Goal: Transaction & Acquisition: Purchase product/service

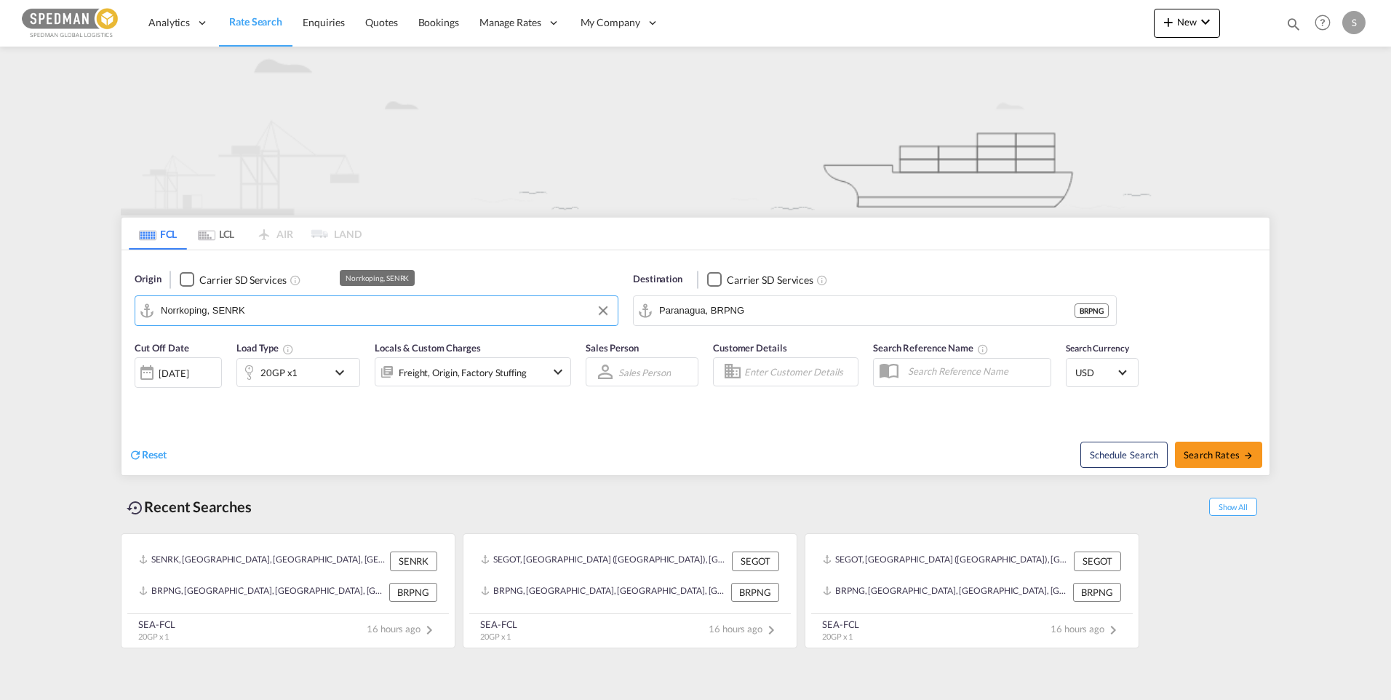
drag, startPoint x: 294, startPoint y: 313, endPoint x: 135, endPoint y: 319, distance: 158.6
click at [135, 319] on md-input-container "Norrkoping, SENRK" at bounding box center [376, 310] width 482 height 29
drag, startPoint x: 284, startPoint y: 322, endPoint x: 221, endPoint y: 319, distance: 63.4
click at [221, 319] on md-autocomplete-wrap "Norrkoping, SENRK" at bounding box center [385, 314] width 449 height 29
drag, startPoint x: 167, startPoint y: 314, endPoint x: 84, endPoint y: 314, distance: 82.9
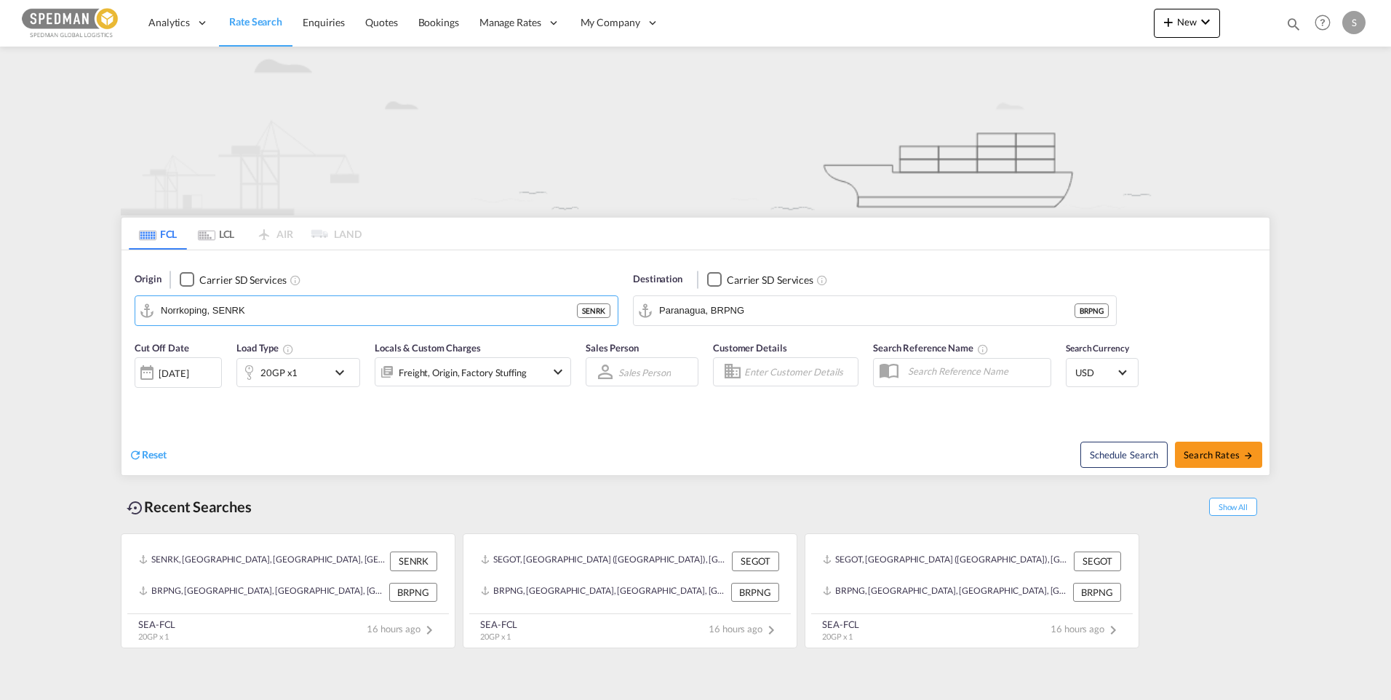
click at [84, 314] on md-content "Analytics Dashboard Rate Search Enquiries Quotes Bookings" at bounding box center [695, 350] width 1391 height 700
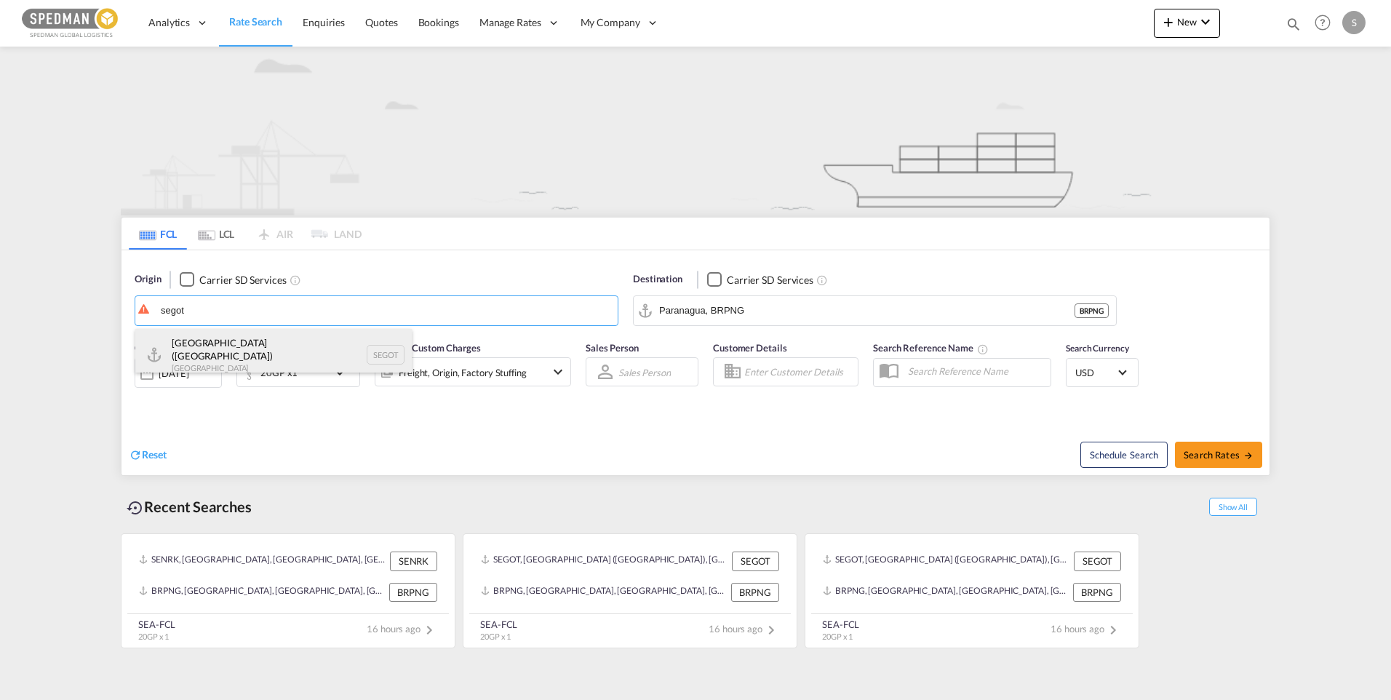
click at [236, 342] on div "Gothenburg (Goteborg) Sweden SEGOT" at bounding box center [273, 355] width 276 height 52
type input "Gothenburg (Goteborg), SEGOT"
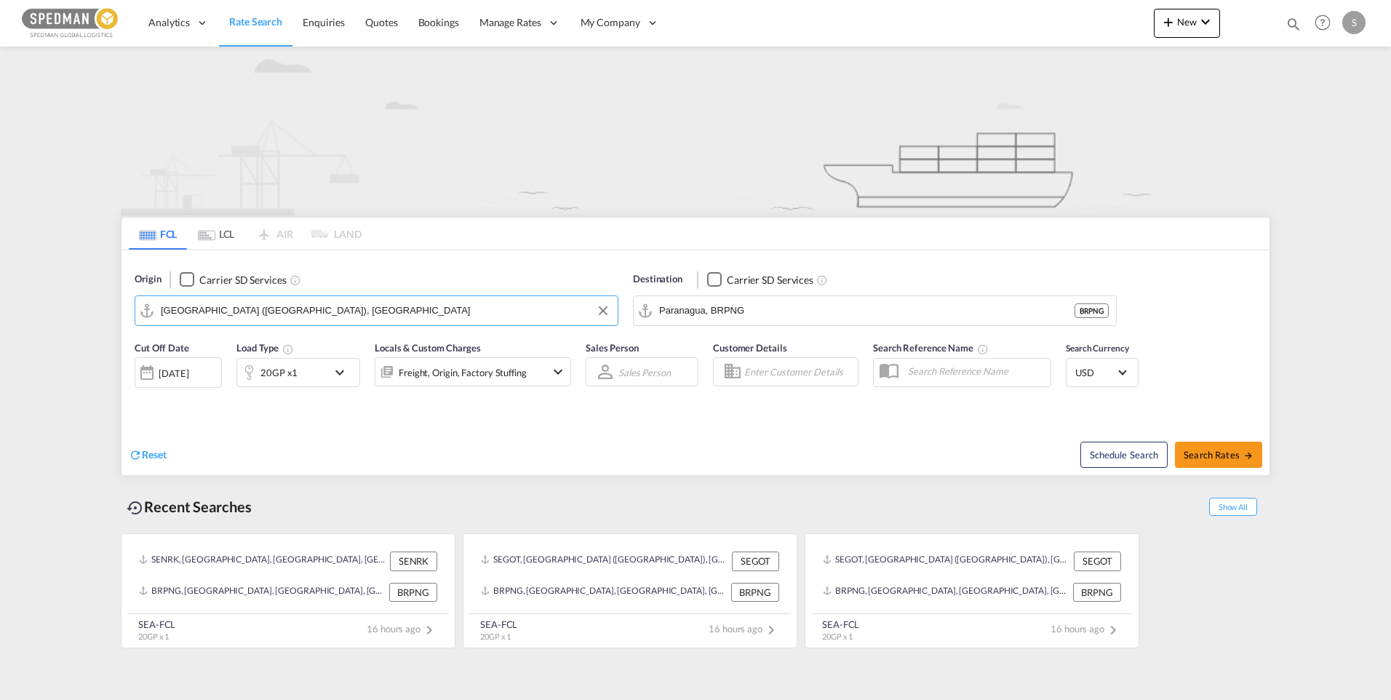
click at [188, 368] on div "25 Sep 2025" at bounding box center [174, 373] width 30 height 13
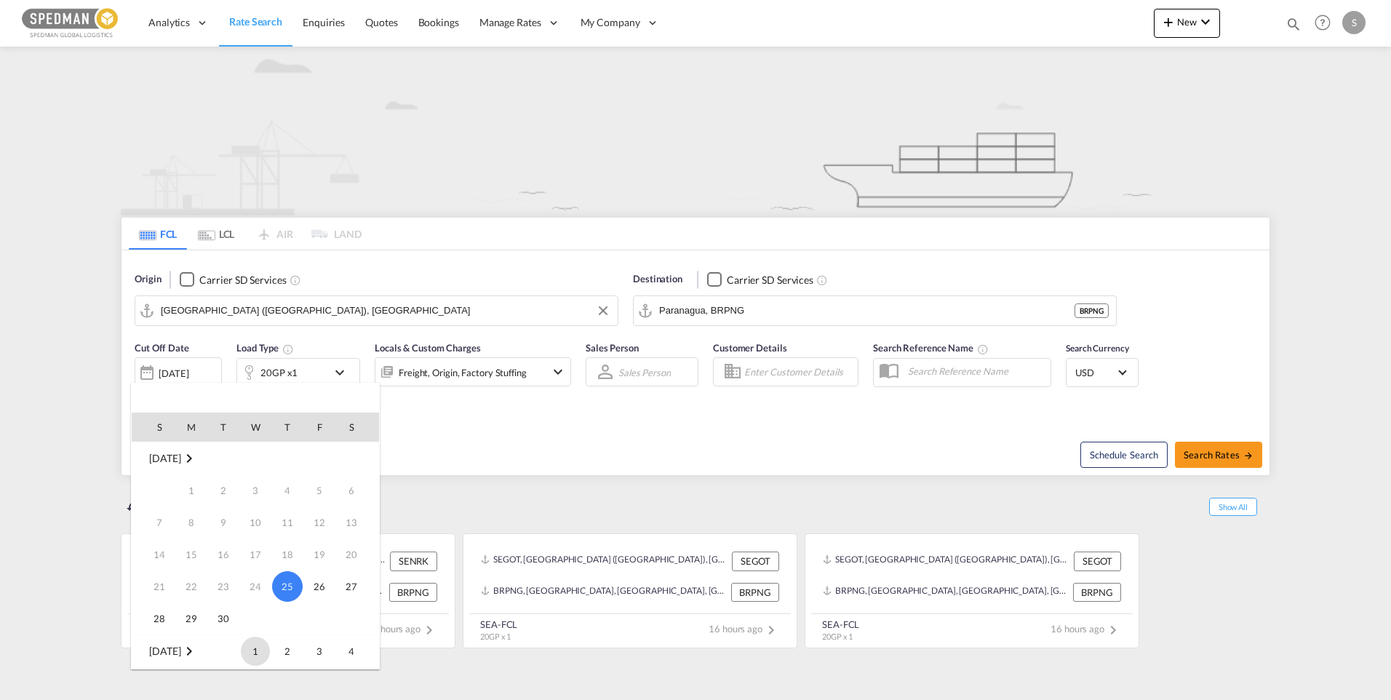
click at [254, 651] on span "1" at bounding box center [255, 650] width 29 height 29
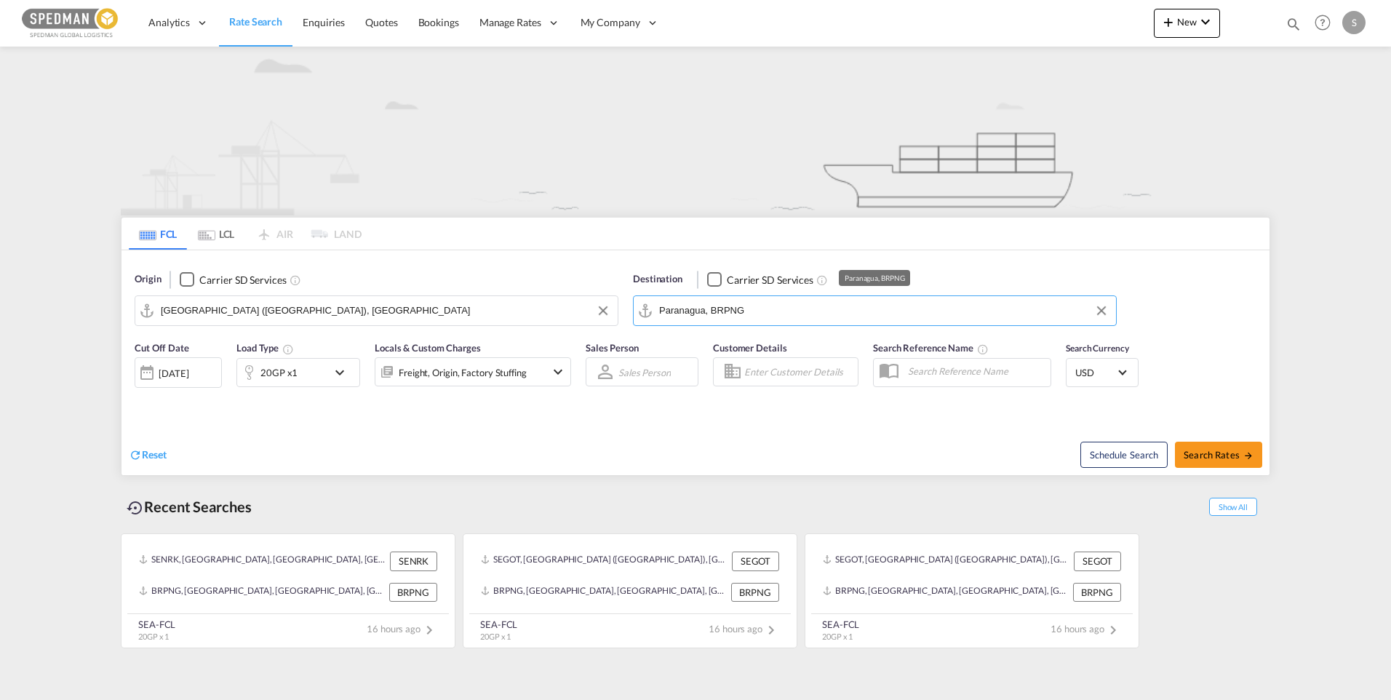
drag, startPoint x: 745, startPoint y: 308, endPoint x: 796, endPoint y: 311, distance: 51.0
click at [796, 311] on input "Paranagua, BRPNG" at bounding box center [883, 311] width 449 height 22
drag, startPoint x: 796, startPoint y: 311, endPoint x: 608, endPoint y: 313, distance: 187.6
click at [608, 313] on div "Origin Carrier SD Services Gothenburg (Goteborg), SEGOT Destination Carrier SD …" at bounding box center [695, 291] width 1148 height 83
type input "guyaquil"
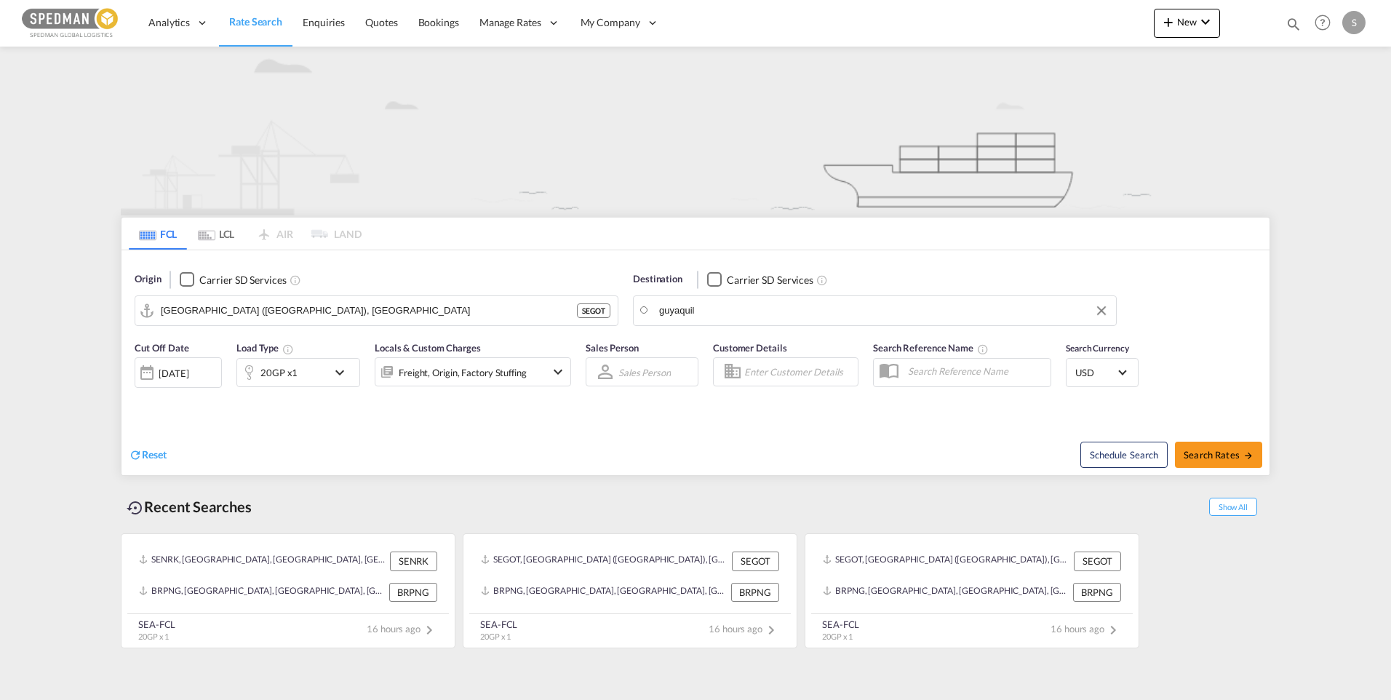
click at [729, 296] on md-input-container "guyaquil" at bounding box center [874, 310] width 482 height 29
click at [735, 303] on input "guyaquil" at bounding box center [883, 311] width 449 height 22
click at [750, 386] on div "Guayaquil Ecuador ECGYE" at bounding box center [771, 394] width 276 height 44
type input "Guayaquil, ECGYE"
click at [344, 370] on md-icon "icon-chevron-down" at bounding box center [343, 372] width 25 height 17
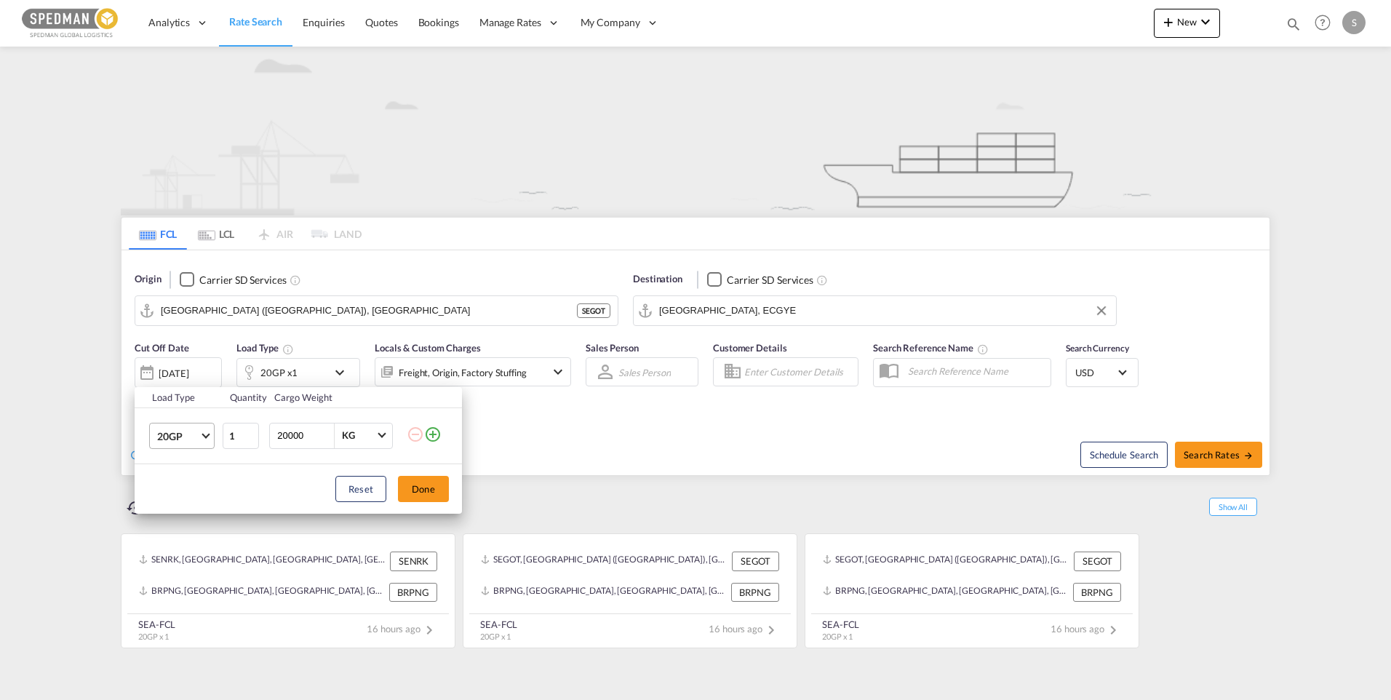
click at [202, 436] on md-select-value "20GP" at bounding box center [185, 435] width 58 height 25
click at [185, 470] on md-option "40GP" at bounding box center [194, 470] width 99 height 35
click at [209, 444] on md-select-value "40GP" at bounding box center [185, 435] width 58 height 25
click at [178, 478] on md-option "40HC" at bounding box center [194, 470] width 99 height 35
click at [422, 489] on button "Done" at bounding box center [423, 489] width 51 height 26
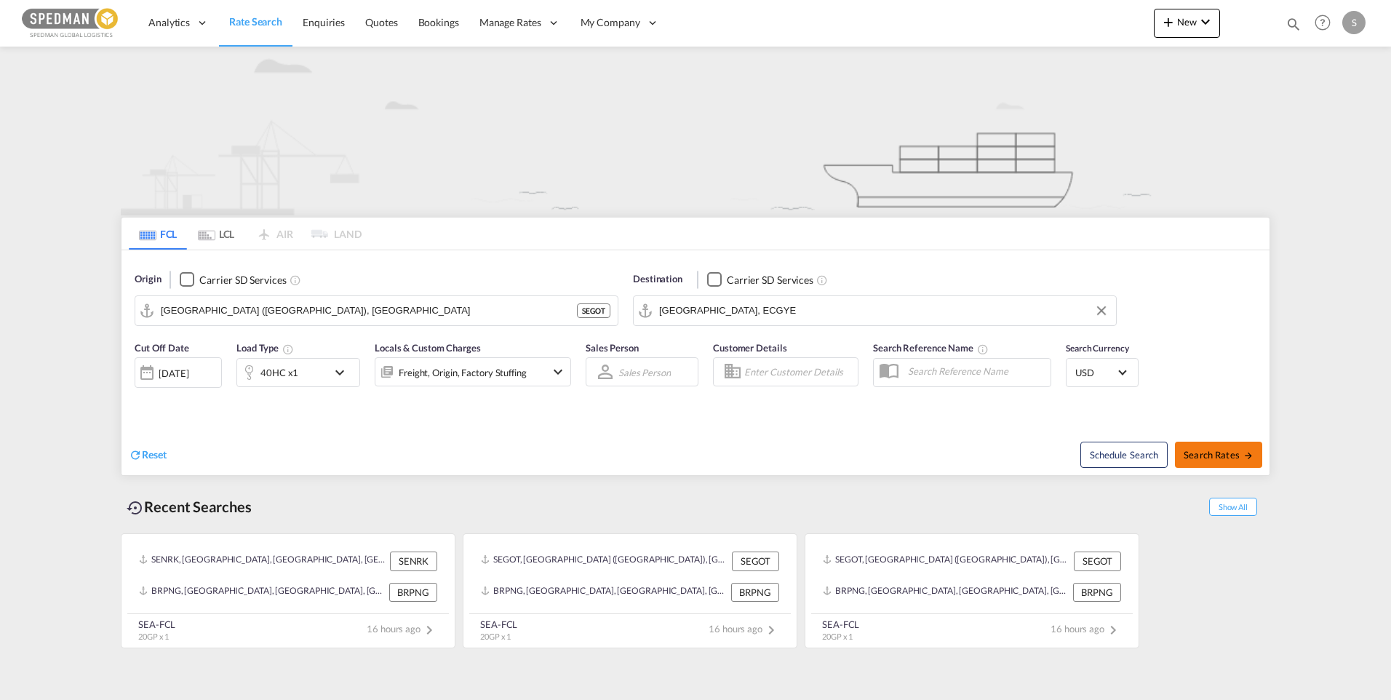
click at [1201, 453] on span "Search Rates" at bounding box center [1218, 455] width 70 height 12
type input "SEGOT to ECGYE / 1 Oct 2025"
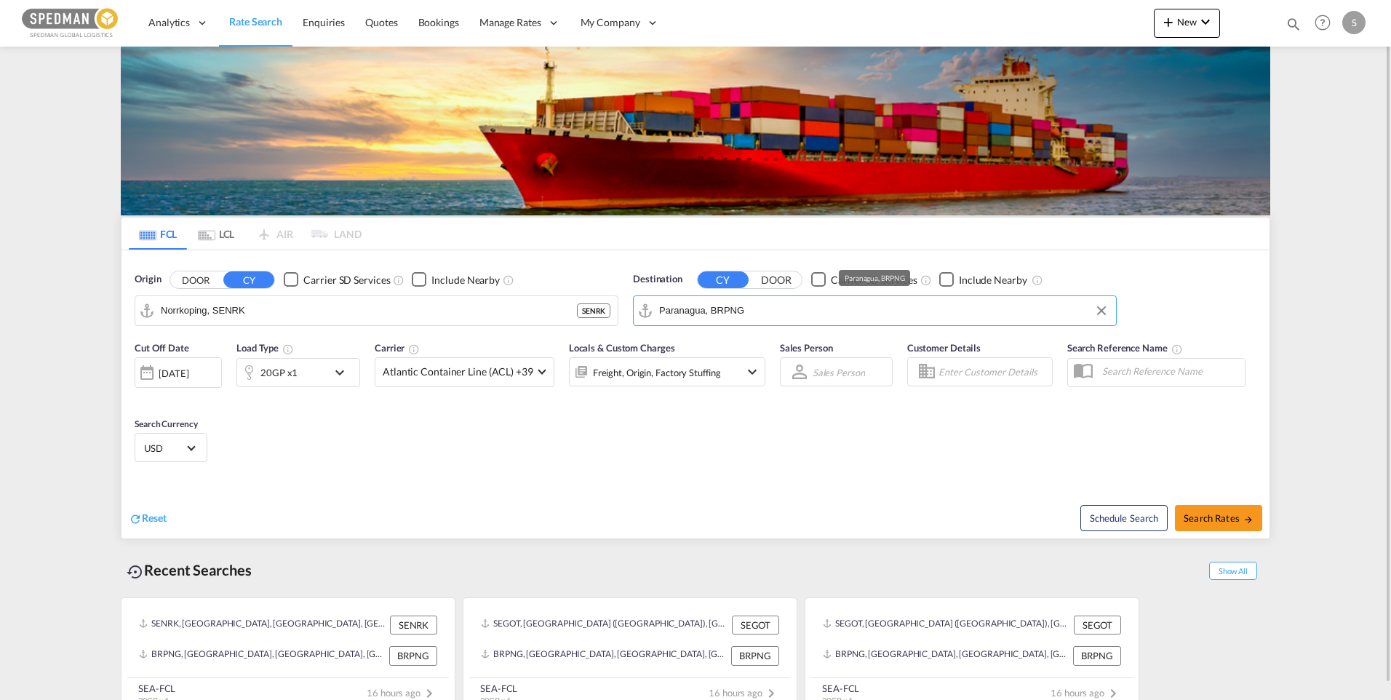
drag, startPoint x: 789, startPoint y: 307, endPoint x: 797, endPoint y: 321, distance: 16.6
click at [797, 321] on md-autocomplete-wrap "Paranagua, BRPNG" at bounding box center [883, 314] width 449 height 29
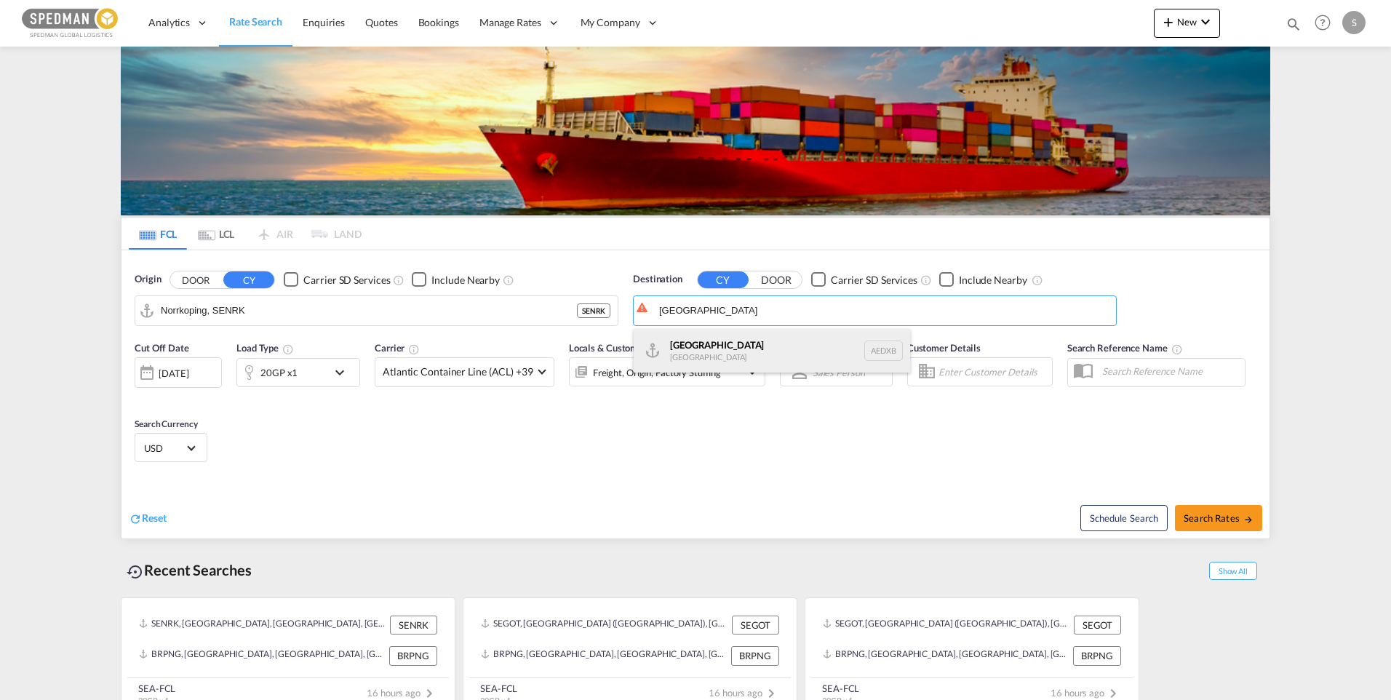
click at [727, 355] on div "Dubai United Arab Emirates AEDXB" at bounding box center [771, 351] width 276 height 44
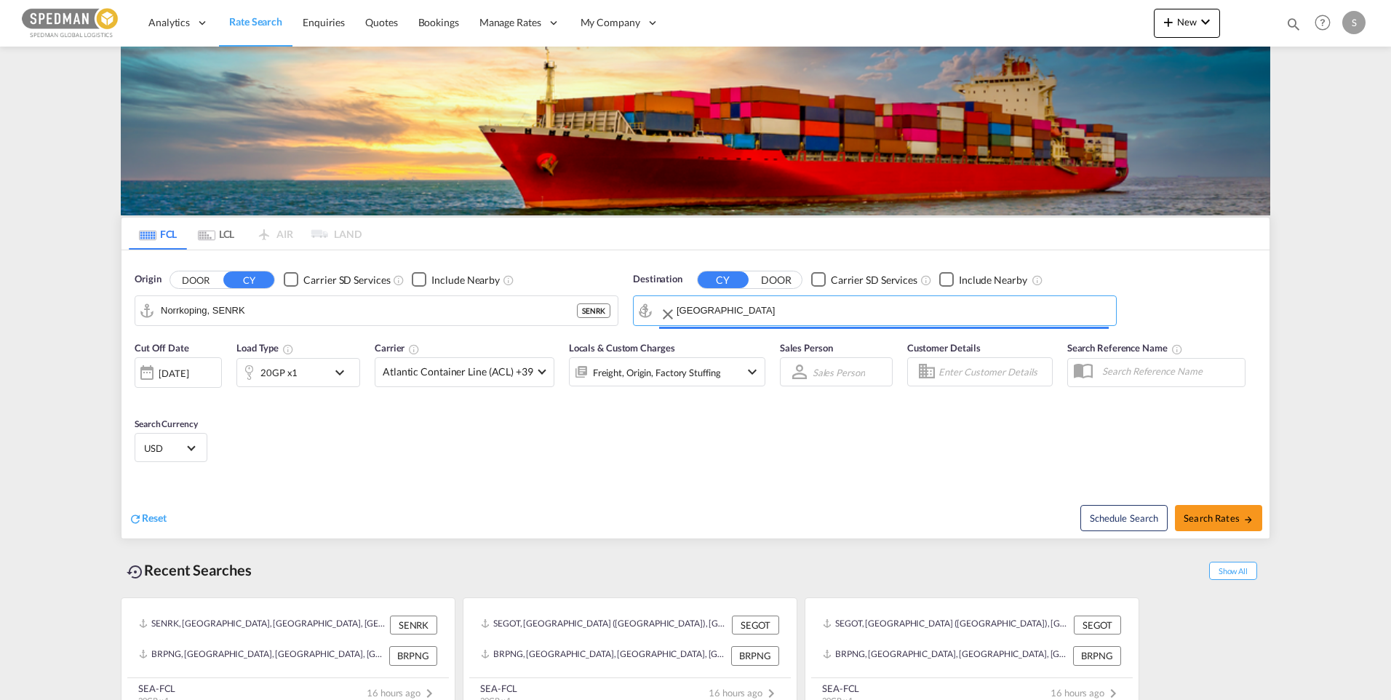
type input "Dubai, AEDXB"
click at [1230, 517] on span "Search Rates" at bounding box center [1218, 518] width 70 height 12
type input "SENRK to AEDXB / 25 Sep 2025"
